Goal: Transaction & Acquisition: Purchase product/service

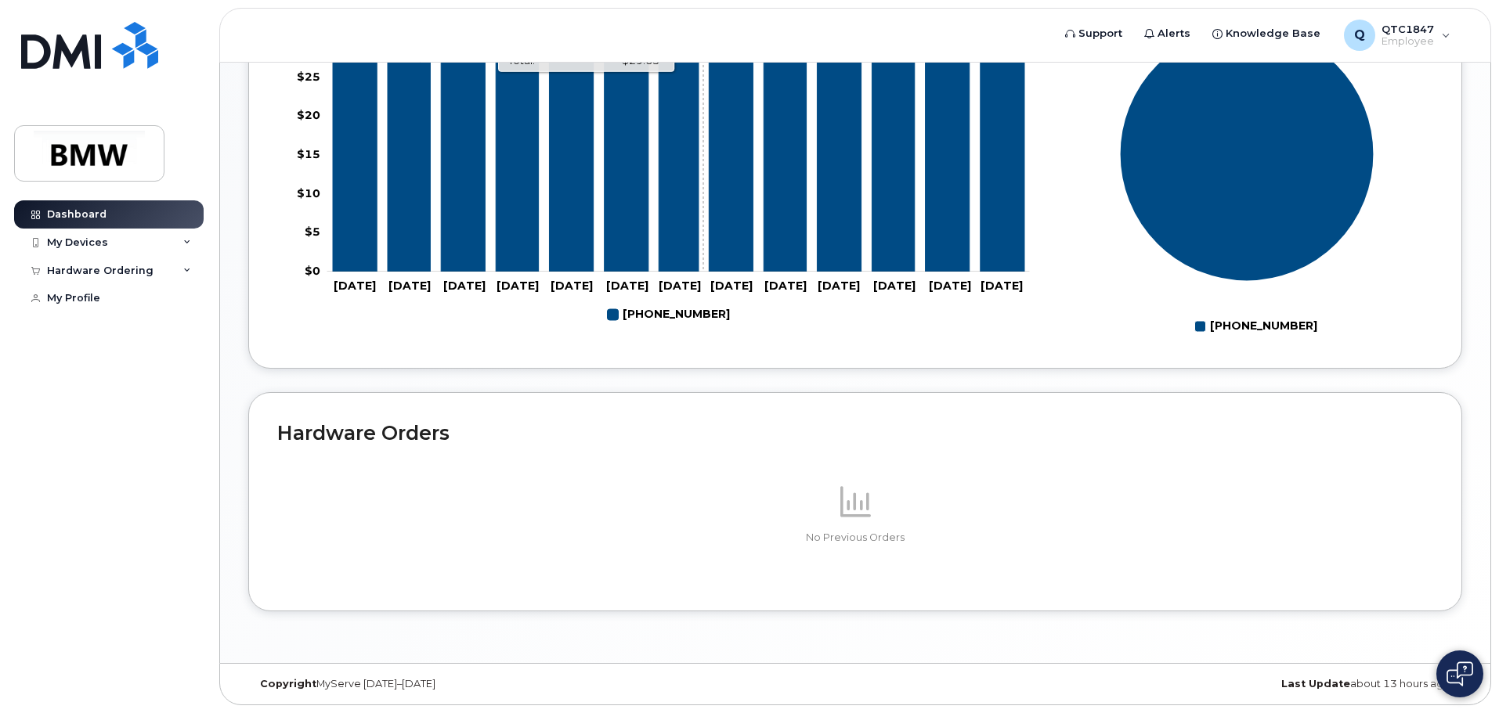
scroll to position [702, 0]
click at [68, 239] on div "My Devices" at bounding box center [77, 242] width 61 height 13
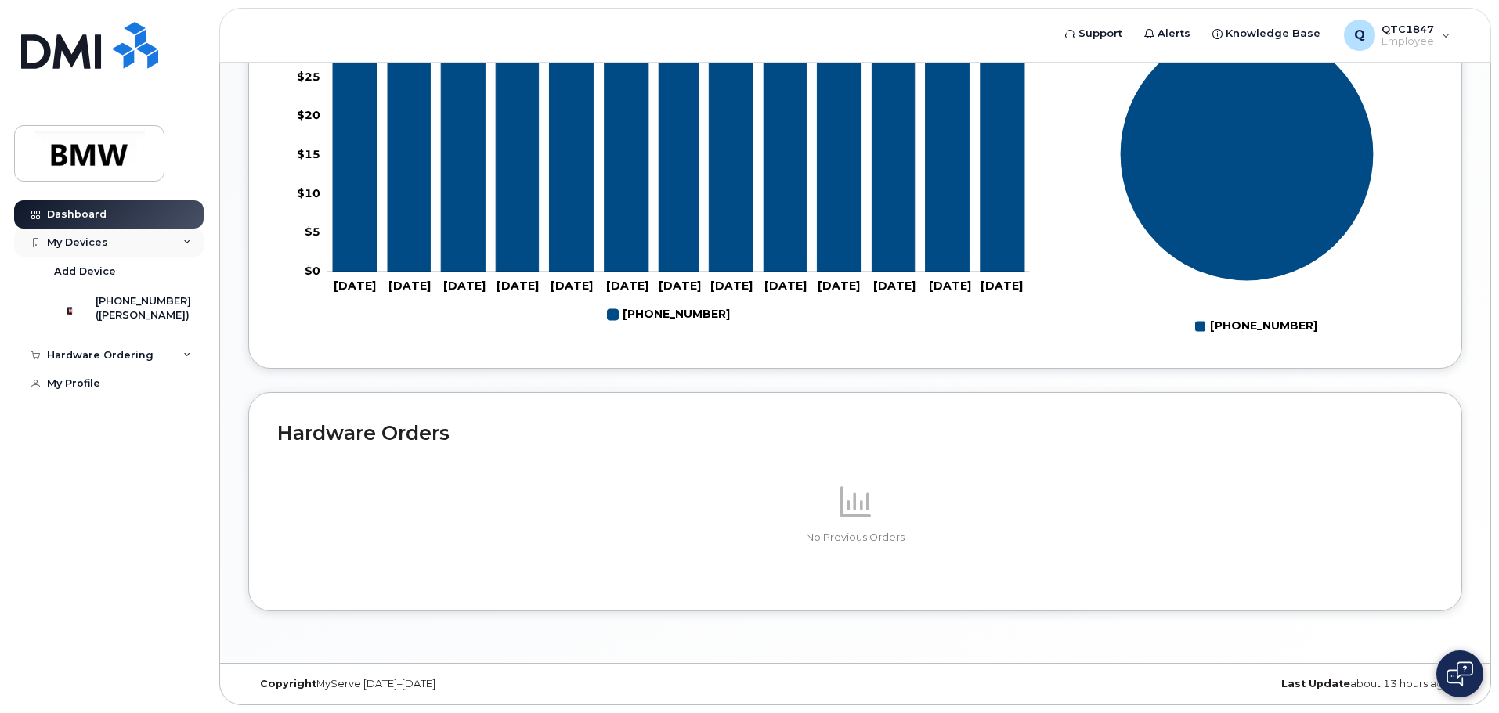
click at [159, 236] on div "My Devices" at bounding box center [108, 243] width 189 height 28
click at [164, 268] on div "Hardware Ordering" at bounding box center [108, 271] width 189 height 28
click at [95, 302] on div "New Order" at bounding box center [84, 299] width 60 height 14
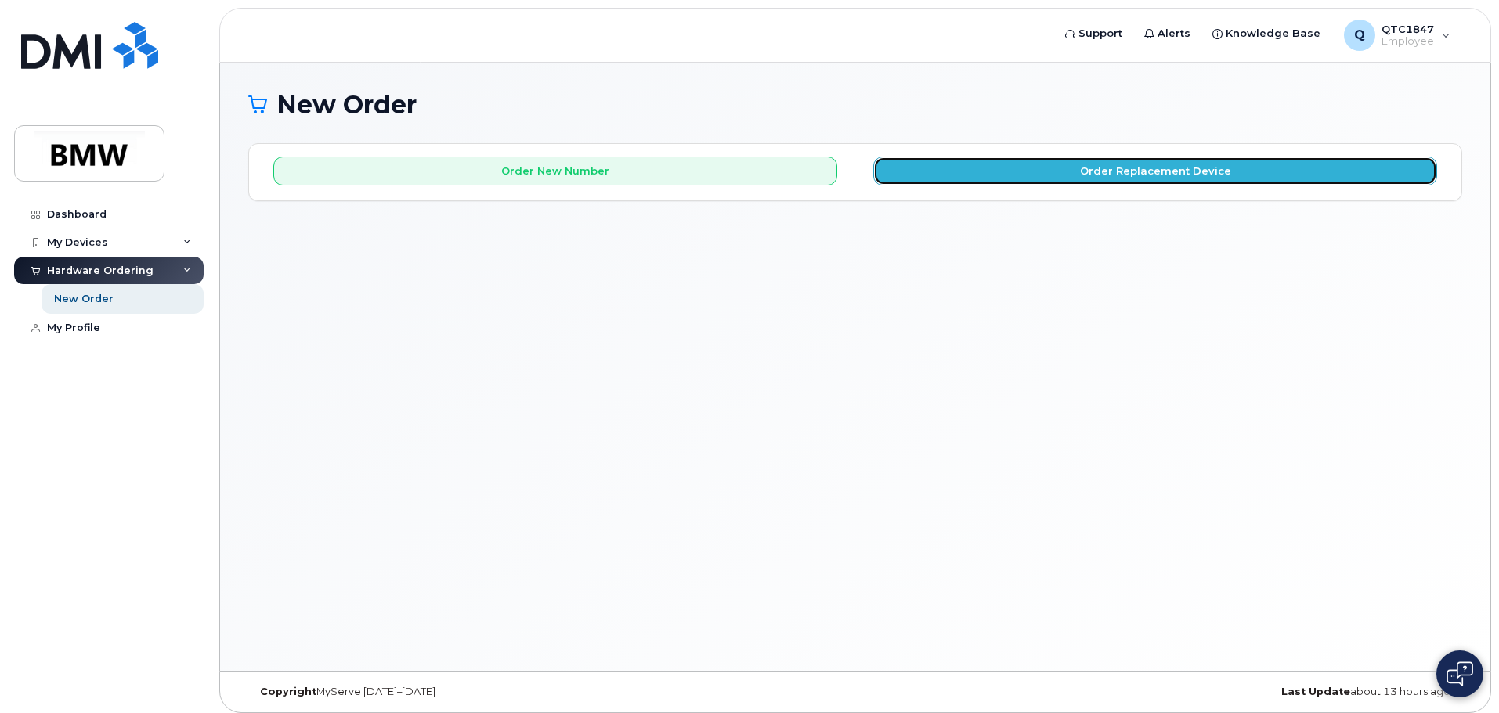
click at [1008, 177] on button "Order Replacement Device" at bounding box center [1155, 171] width 564 height 29
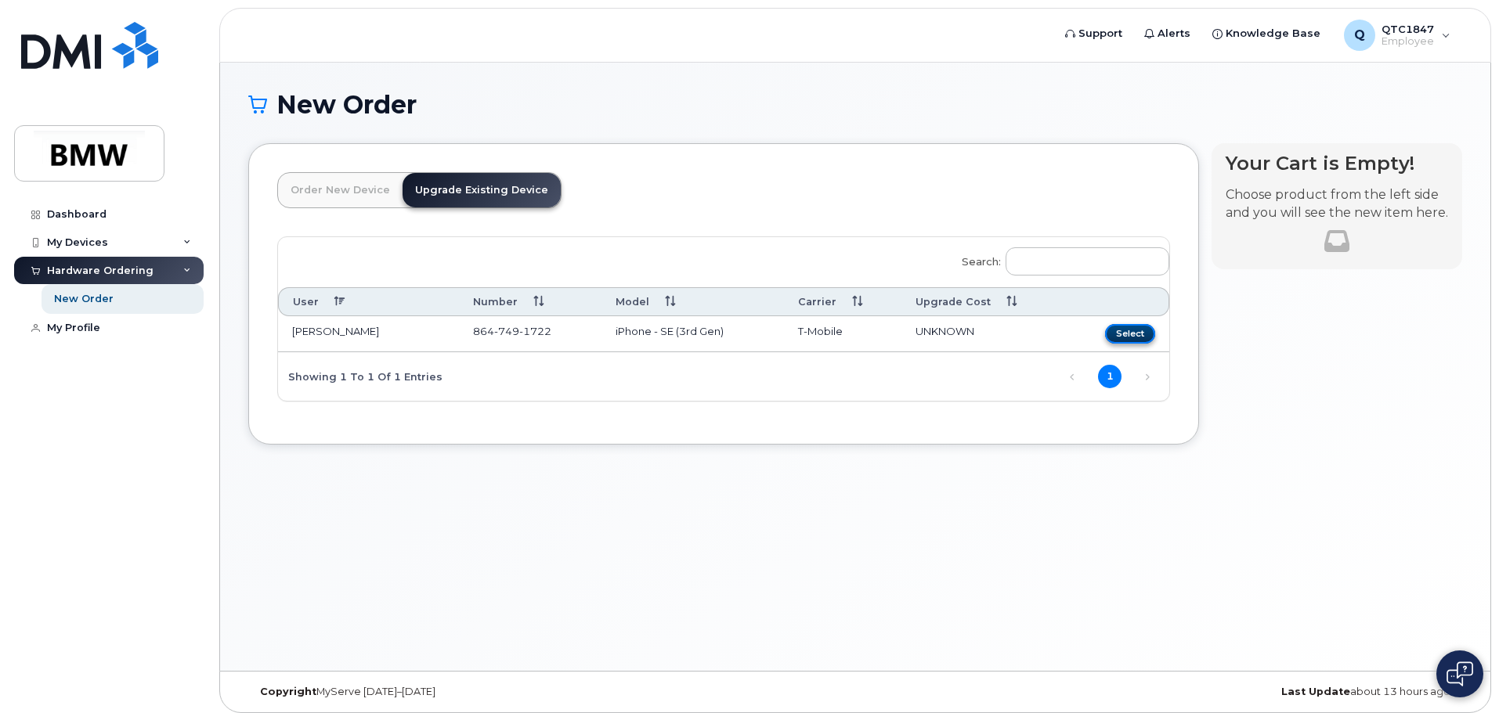
click at [1131, 334] on button "Select" at bounding box center [1130, 334] width 50 height 20
